Goal: Information Seeking & Learning: Learn about a topic

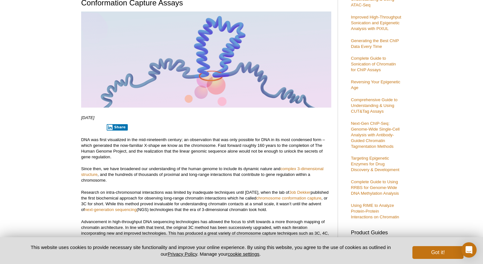
scroll to position [81, 0]
click at [422, 247] on button "Got it!" at bounding box center [437, 252] width 51 height 13
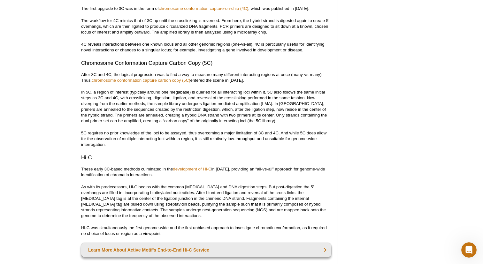
scroll to position [749, 0]
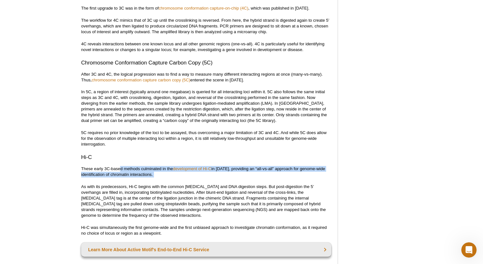
drag, startPoint x: 119, startPoint y: 168, endPoint x: 267, endPoint y: 179, distance: 148.2
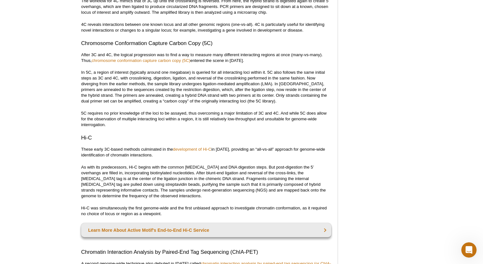
scroll to position [772, 0]
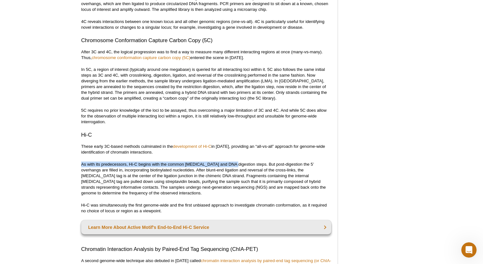
drag, startPoint x: 112, startPoint y: 158, endPoint x: 229, endPoint y: 166, distance: 117.7
click at [229, 166] on p "As with its predecessors, Hi-C begins with the common [MEDICAL_DATA] and DNA di…" at bounding box center [206, 179] width 250 height 34
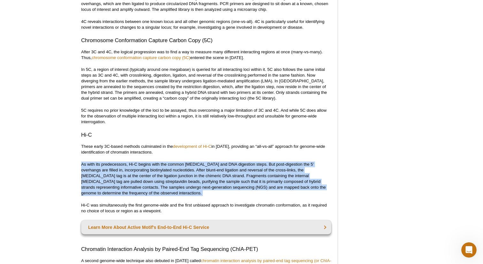
click at [229, 166] on p "As with its predecessors, Hi-C begins with the common [MEDICAL_DATA] and DNA di…" at bounding box center [206, 179] width 250 height 34
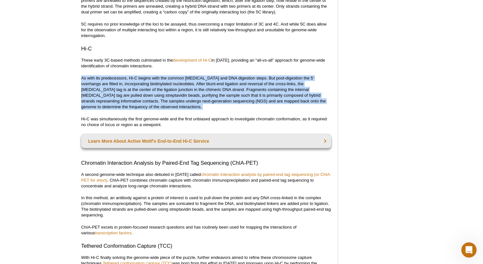
scroll to position [899, 0]
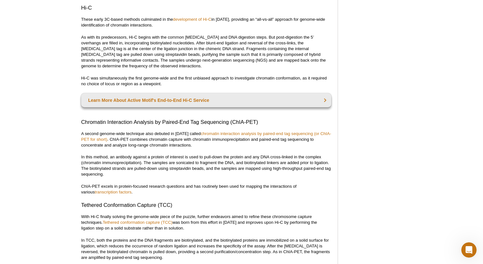
click at [146, 144] on p "A second genome-wide technique also debuted in [DATE] called chromatin interact…" at bounding box center [206, 139] width 250 height 17
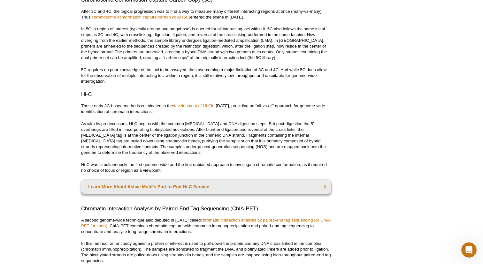
scroll to position [769, 0]
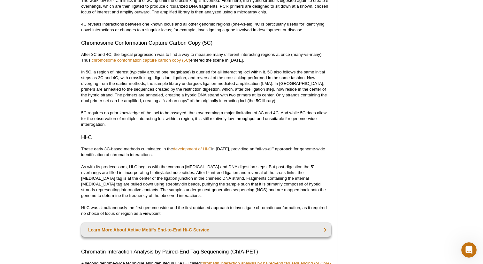
click at [130, 165] on p "As with its predecessors, Hi-C begins with the common [MEDICAL_DATA] and DNA di…" at bounding box center [206, 181] width 250 height 34
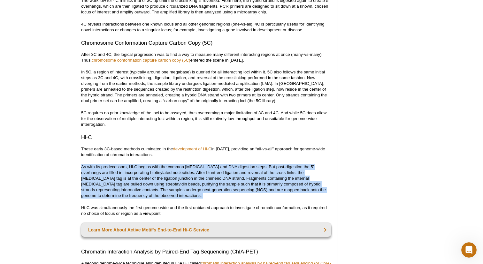
click at [130, 165] on p "As with its predecessors, Hi-C begins with the common [MEDICAL_DATA] and DNA di…" at bounding box center [206, 181] width 250 height 34
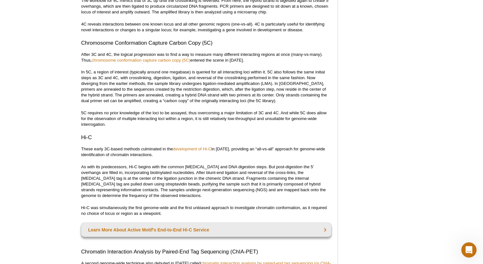
click at [133, 177] on p "As with its predecessors, Hi-C begins with the common [MEDICAL_DATA] and DNA di…" at bounding box center [206, 181] width 250 height 34
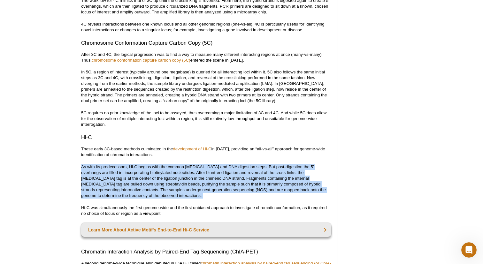
click at [133, 177] on p "As with its predecessors, Hi-C begins with the common [MEDICAL_DATA] and DNA di…" at bounding box center [206, 181] width 250 height 34
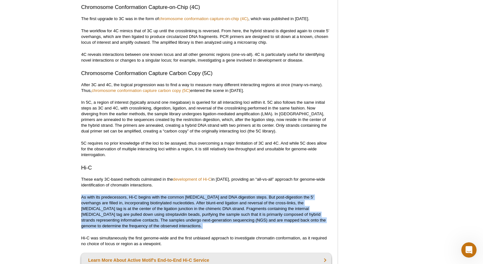
scroll to position [738, 0]
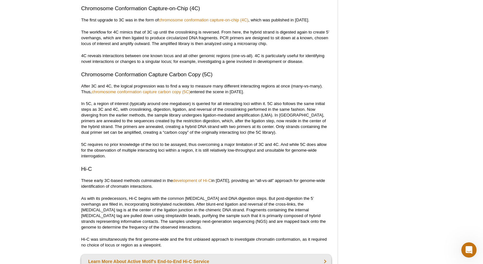
click at [168, 124] on p "In 5C, a region of interest (typically around one megabase) is queried for all …" at bounding box center [206, 118] width 250 height 34
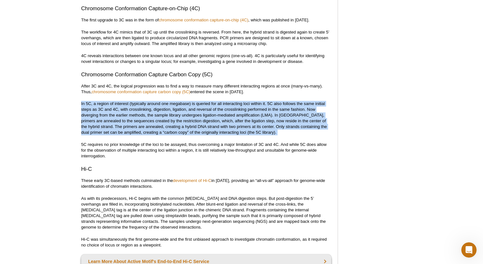
click at [168, 124] on p "In 5C, a region of interest (typically around one megabase) is queried for all …" at bounding box center [206, 118] width 250 height 34
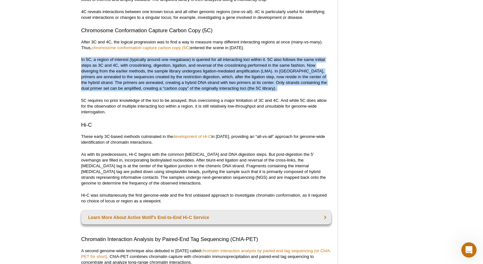
scroll to position [787, 0]
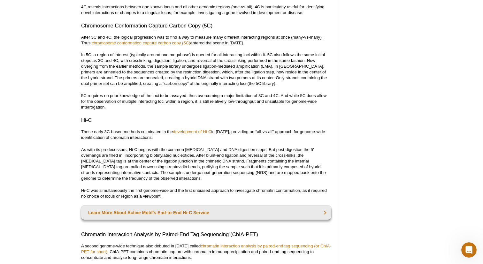
click at [146, 194] on p "Hi-C was simultaneously the first genome-wide and the first unbiased approach t…" at bounding box center [206, 193] width 250 height 11
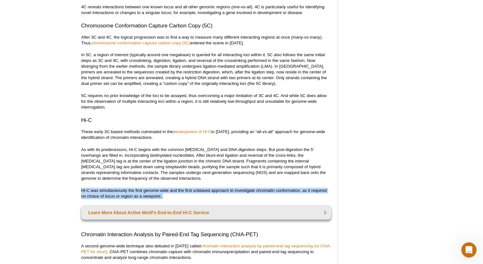
click at [146, 194] on p "Hi-C was simultaneously the first genome-wide and the first unbiased approach t…" at bounding box center [206, 193] width 250 height 11
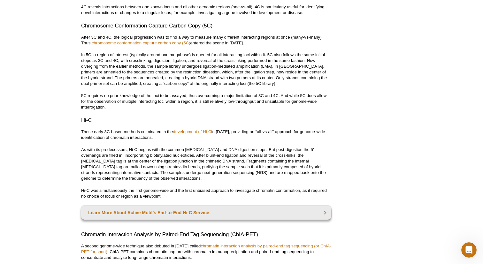
click at [162, 155] on p "As with its predecessors, Hi-C begins with the common [MEDICAL_DATA] and DNA di…" at bounding box center [206, 164] width 250 height 34
